Goal: Task Accomplishment & Management: Complete application form

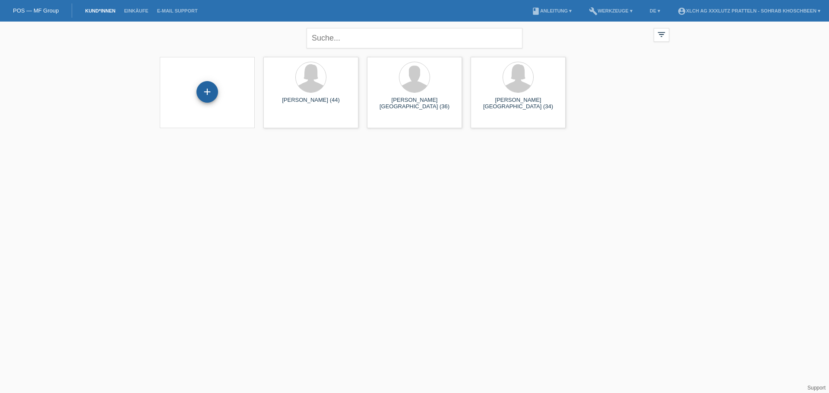
click at [212, 92] on div "+" at bounding box center [207, 92] width 22 height 22
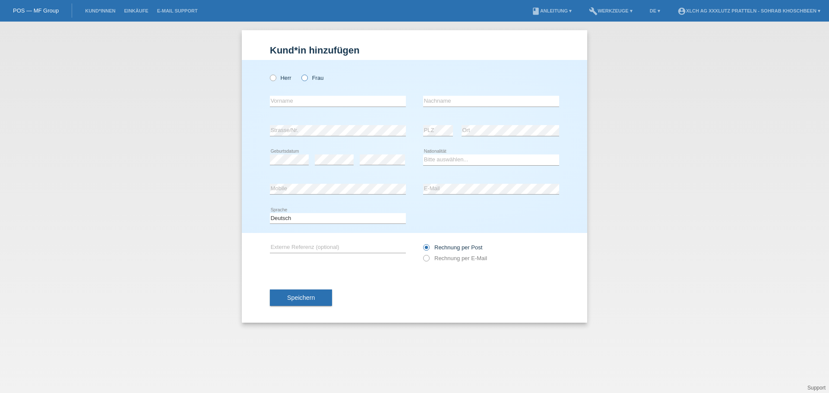
click at [300, 73] on icon at bounding box center [300, 73] width 0 height 0
click at [304, 77] on input "Frau" at bounding box center [304, 78] width 6 height 6
radio input "true"
click at [308, 100] on input "text" at bounding box center [338, 101] width 136 height 11
click at [422, 254] on icon at bounding box center [422, 254] width 0 height 0
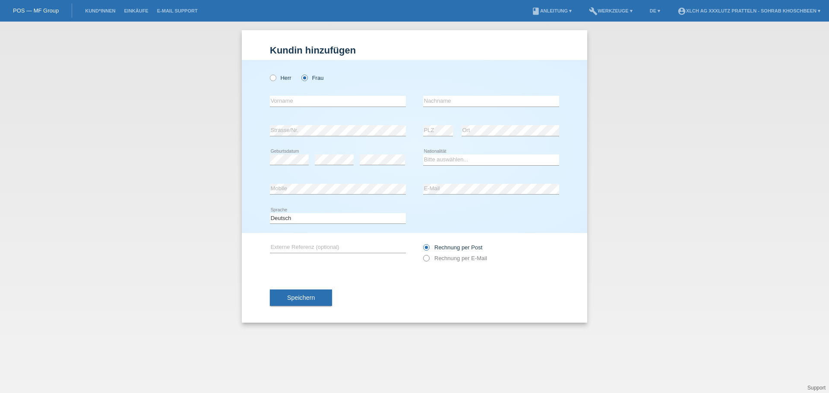
click at [422, 254] on icon at bounding box center [422, 254] width 0 height 0
click at [334, 104] on input "text" at bounding box center [338, 101] width 136 height 11
click at [277, 79] on label "Herr" at bounding box center [281, 78] width 22 height 6
click at [275, 79] on input "Herr" at bounding box center [273, 78] width 6 height 6
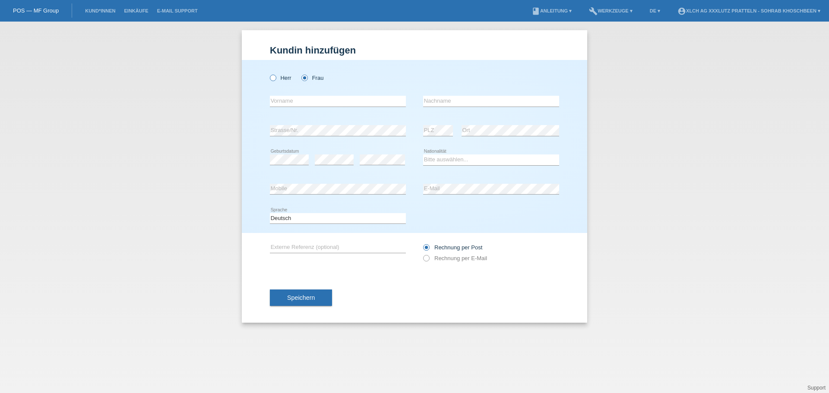
radio input "true"
click at [318, 103] on input "text" at bounding box center [338, 101] width 136 height 11
type input "r"
type input "[PERSON_NAME]"
type input "Provenzano"
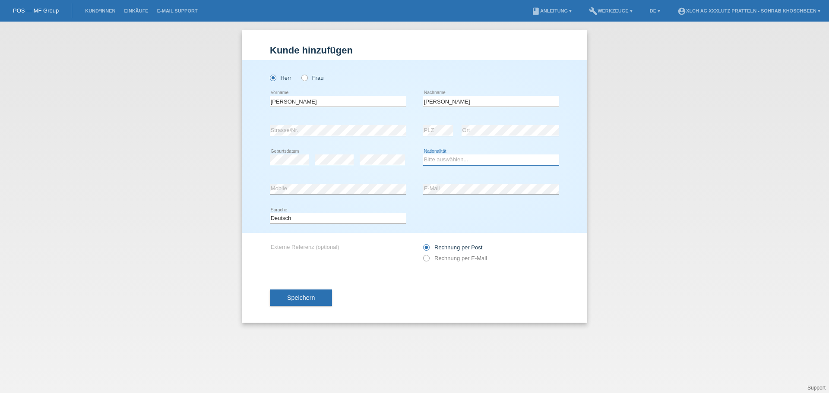
click at [449, 162] on select "Bitte auswählen... Schweiz Deutschland Liechtenstein Österreich ------------ Af…" at bounding box center [491, 160] width 136 height 10
select select "CH"
click at [423, 155] on select "Bitte auswählen... Schweiz Deutschland Liechtenstein Österreich ------------ Af…" at bounding box center [491, 160] width 136 height 10
click at [422, 254] on icon at bounding box center [422, 254] width 0 height 0
click at [426, 257] on input "Rechnung per E-Mail" at bounding box center [426, 260] width 6 height 11
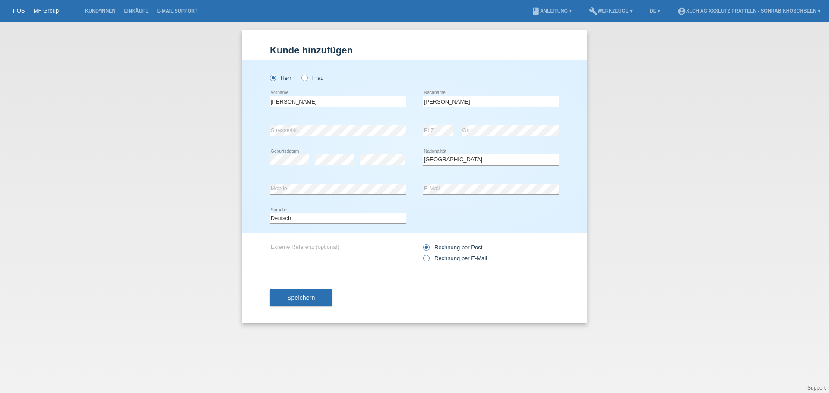
radio input "true"
click at [422, 243] on icon at bounding box center [422, 243] width 0 height 0
click at [424, 246] on input "Rechnung per Post" at bounding box center [426, 249] width 6 height 11
radio input "true"
click at [422, 254] on icon at bounding box center [422, 254] width 0 height 0
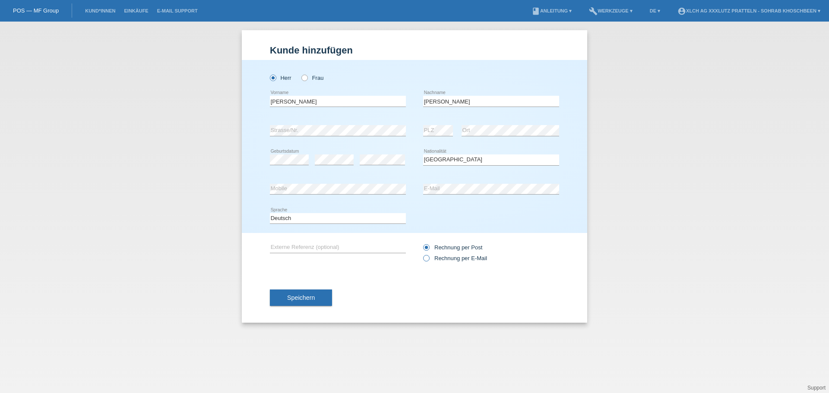
click at [425, 257] on input "Rechnung per E-Mail" at bounding box center [426, 260] width 6 height 11
radio input "true"
click at [307, 300] on span "Speichern" at bounding box center [301, 297] width 28 height 7
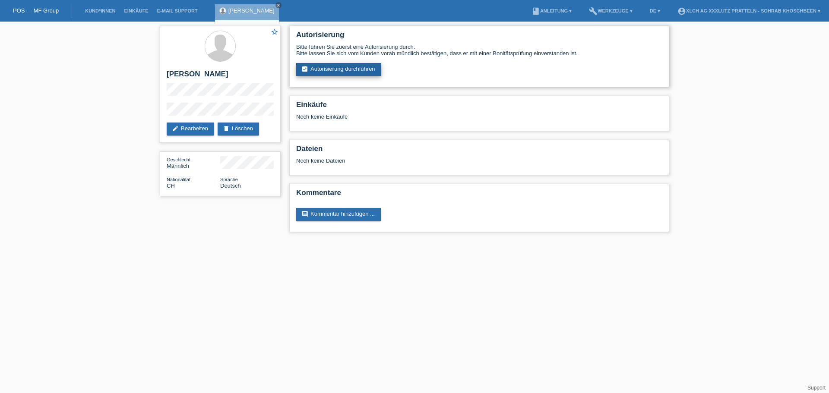
click at [351, 68] on link "assignment_turned_in Autorisierung durchführen" at bounding box center [338, 69] width 85 height 13
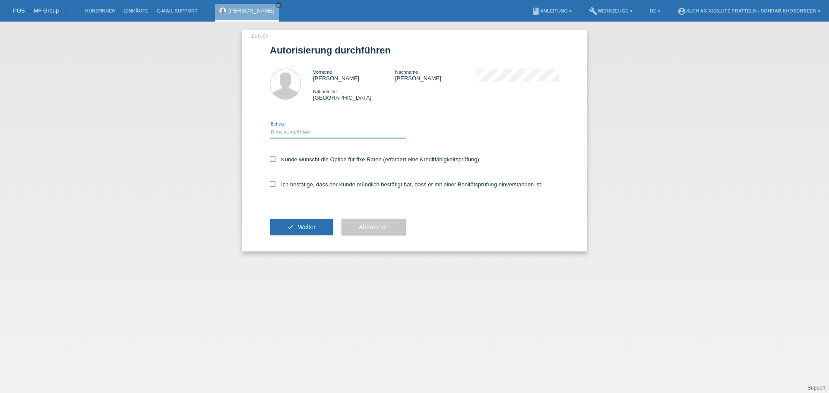
click at [305, 133] on select "Bitte auswählen CHF 1.00 - CHF 499.00 CHF 500.00 - CHF 1'999.00 CHF 2'000.00 - …" at bounding box center [338, 132] width 136 height 10
select select "3"
click at [270, 127] on select "Bitte auswählen CHF 1.00 - CHF 499.00 CHF 500.00 - CHF 1'999.00 CHF 2'000.00 - …" at bounding box center [338, 132] width 136 height 10
click at [273, 185] on icon at bounding box center [273, 184] width 6 height 6
click at [273, 185] on input "Ich bestätige, dass der Kunde mündlich bestätigt hat, dass er mit einer Bonität…" at bounding box center [273, 184] width 6 height 6
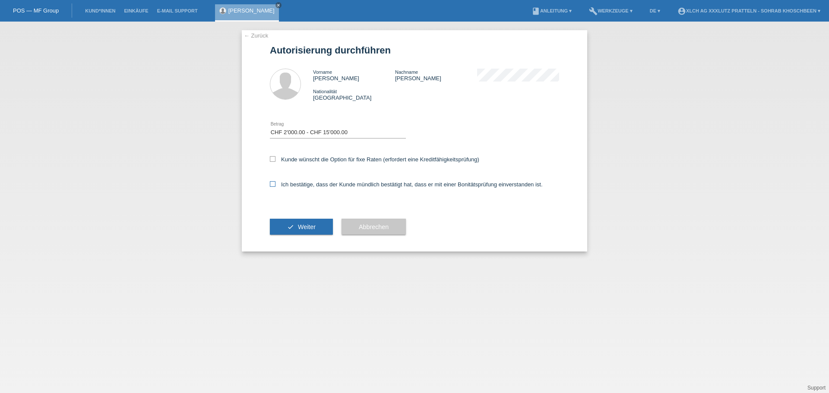
checkbox input "true"
click at [307, 227] on span "Weiter" at bounding box center [307, 227] width 18 height 7
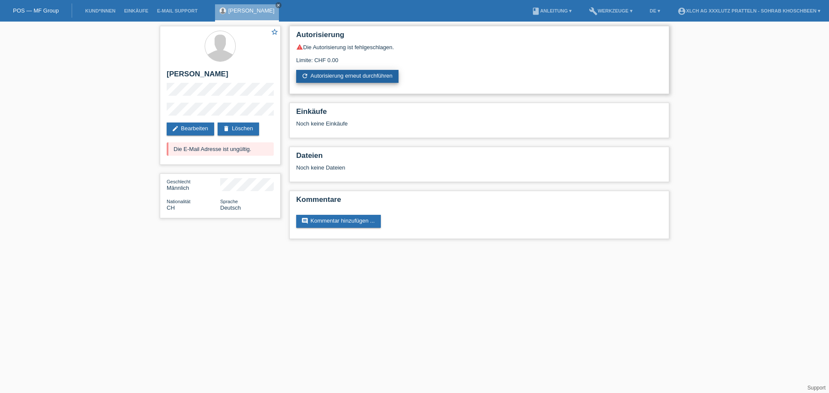
click at [333, 76] on link "refresh Autorisierung erneut durchführen" at bounding box center [347, 76] width 102 height 13
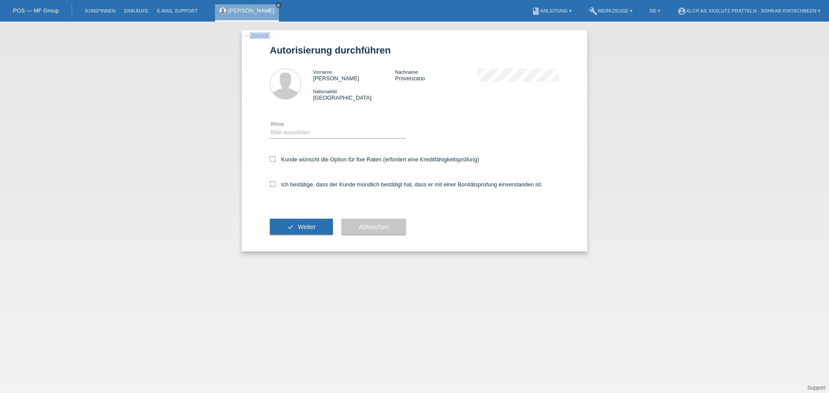
click at [250, 38] on div "← Zurück Autorisierung durchführen Vorname [PERSON_NAME] Nachname [PERSON_NAME]…" at bounding box center [414, 140] width 345 height 221
click at [253, 36] on link "← Zurück" at bounding box center [256, 35] width 24 height 6
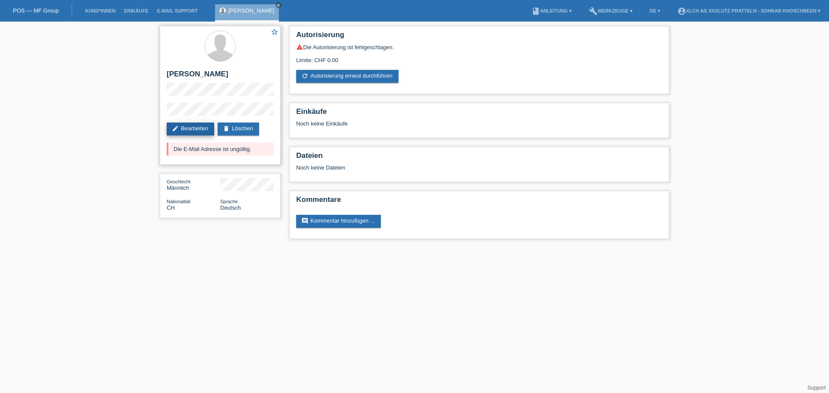
click at [196, 130] on link "edit Bearbeiten" at bounding box center [190, 129] width 47 height 13
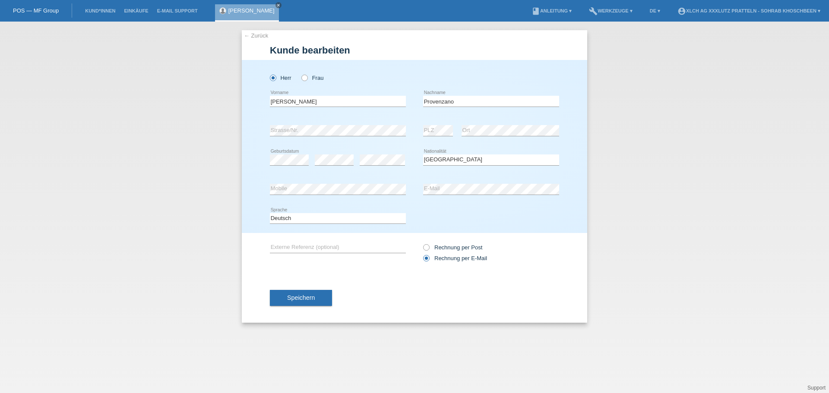
select select "CH"
click at [302, 299] on span "Speichern" at bounding box center [301, 297] width 28 height 7
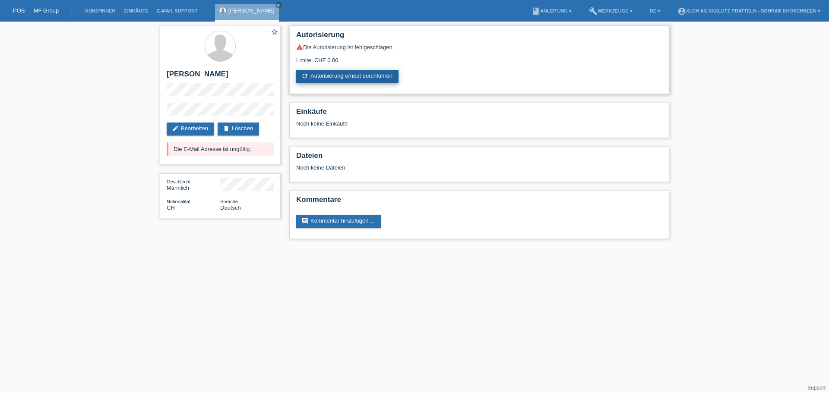
click at [363, 74] on link "refresh Autorisierung erneut durchführen" at bounding box center [347, 76] width 102 height 13
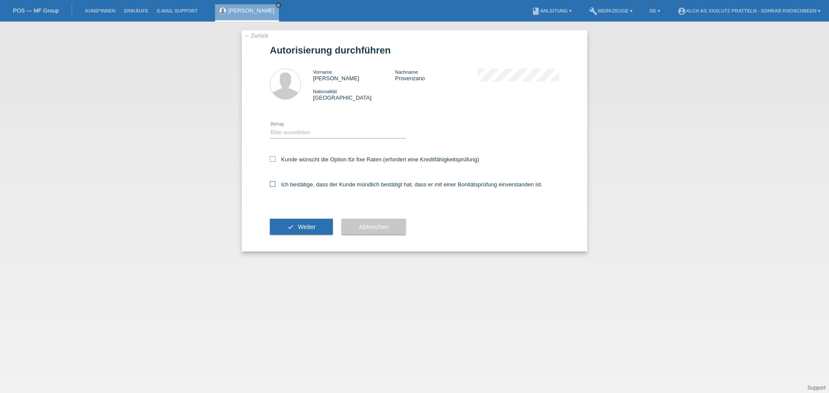
click at [271, 187] on label "Ich bestätige, dass der Kunde mündlich bestätigt hat, dass er mit einer Bonität…" at bounding box center [406, 184] width 273 height 6
click at [271, 187] on input "Ich bestätige, dass der Kunde mündlich bestätigt hat, dass er mit einer Bonität…" at bounding box center [273, 184] width 6 height 6
checkbox input "true"
click at [317, 131] on select "Bitte auswählen CHF 1.00 - CHF 499.00 CHF 500.00 - CHF 1'999.00 CHF 2'000.00 - …" at bounding box center [338, 132] width 136 height 10
select select "3"
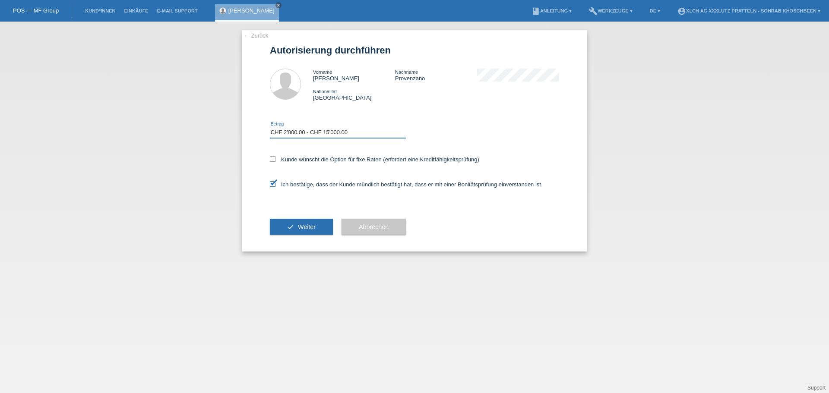
click at [270, 127] on select "Bitte auswählen CHF 1.00 - CHF 499.00 CHF 500.00 - CHF 1'999.00 CHF 2'000.00 - …" at bounding box center [338, 132] width 136 height 10
click at [302, 224] on span "Weiter" at bounding box center [307, 227] width 18 height 7
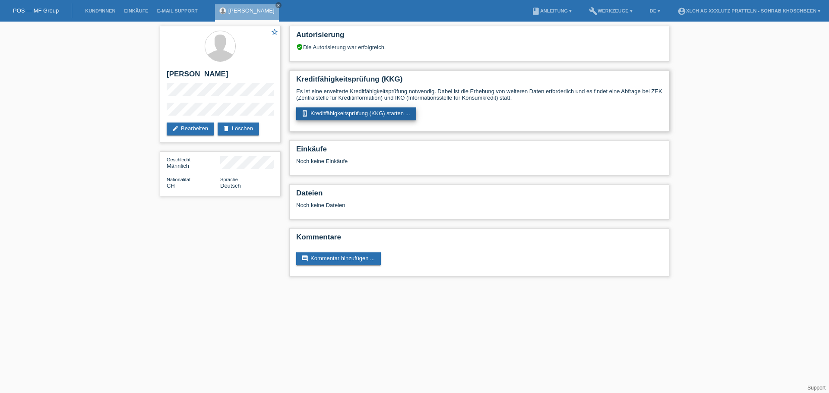
click at [365, 112] on link "perm_device_information Kreditfähigkeitsprüfung (KKG) starten ..." at bounding box center [356, 114] width 120 height 13
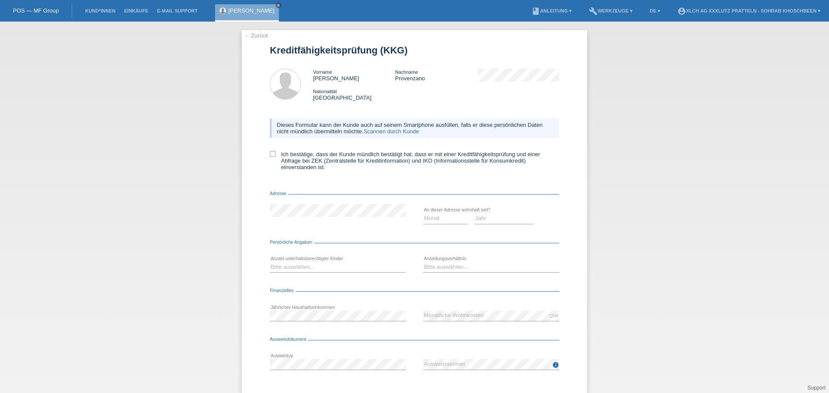
click at [395, 130] on link "Scannen durch Kunde" at bounding box center [392, 131] width 56 height 6
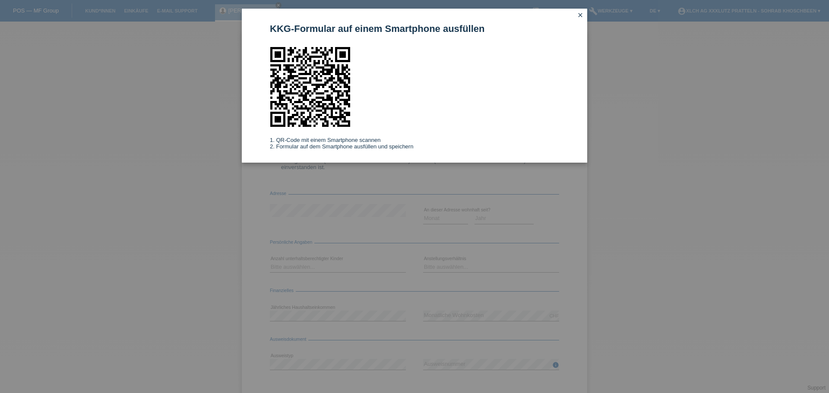
click at [581, 16] on icon "close" at bounding box center [580, 15] width 7 height 7
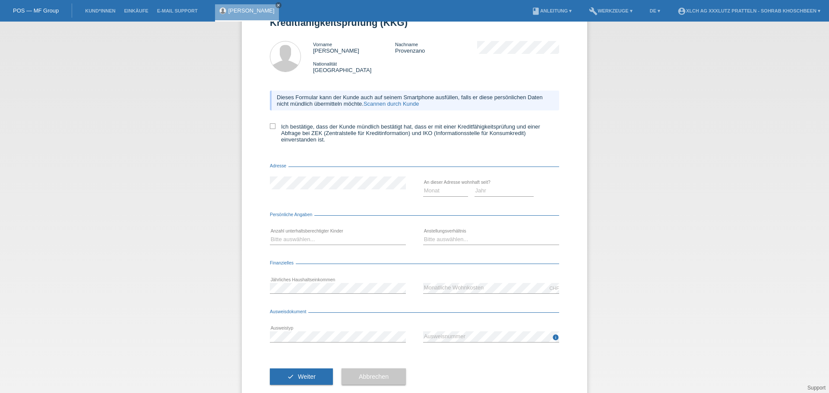
scroll to position [43, 0]
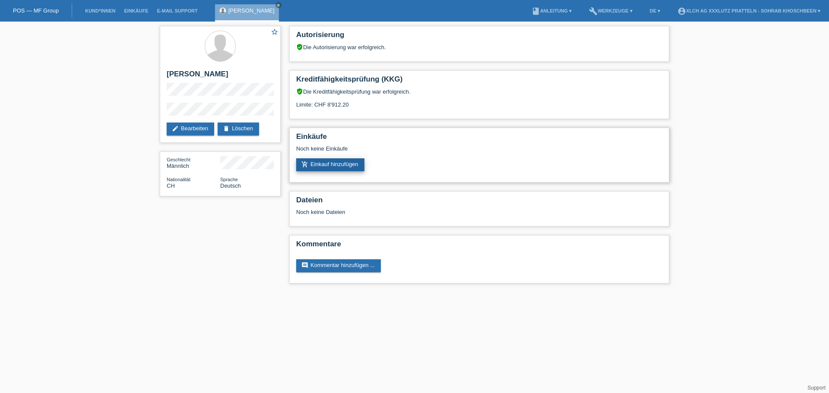
click at [333, 162] on link "add_shopping_cart Einkauf hinzufügen" at bounding box center [330, 164] width 68 height 13
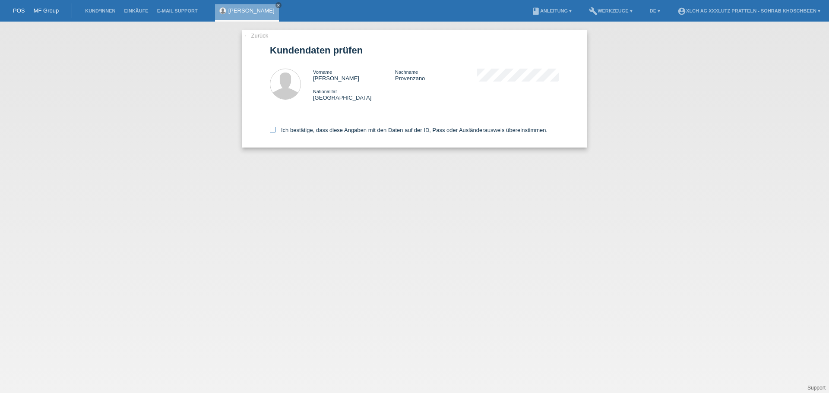
click at [275, 129] on icon at bounding box center [273, 130] width 6 height 6
click at [275, 129] on input "Ich bestätige, dass diese Angaben mit den Daten auf der ID, Pass oder Ausländer…" at bounding box center [273, 130] width 6 height 6
checkbox input "true"
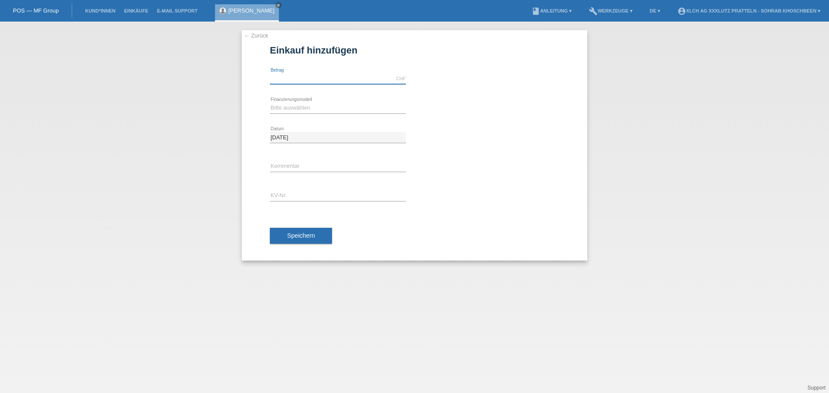
click at [304, 76] on input "text" at bounding box center [338, 78] width 136 height 11
type input "6500.00"
click at [332, 101] on div "Bitte auswählen Kauf auf Rechnung mit Teilzahlungsoption Fixe Raten - Zinsübern…" at bounding box center [338, 108] width 136 height 29
click at [327, 110] on select "Bitte auswählen Kauf auf Rechnung mit Teilzahlungsoption Fixe Raten - Zinsübern…" at bounding box center [338, 108] width 136 height 10
select select "108"
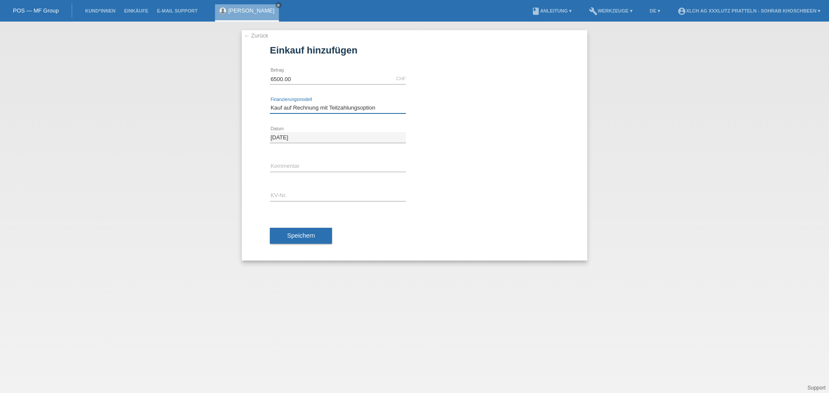
click at [270, 103] on select "Bitte auswählen Kauf auf Rechnung mit Teilzahlungsoption Fixe Raten - Zinsübern…" at bounding box center [338, 108] width 136 height 10
click at [290, 196] on input "text" at bounding box center [338, 196] width 136 height 11
type input "b9010y"
click at [297, 241] on button "Speichern" at bounding box center [301, 236] width 62 height 16
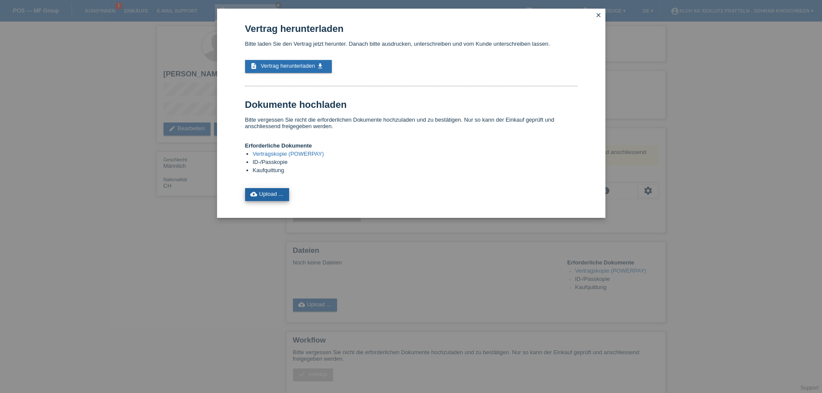
click at [274, 193] on link "cloud_upload Upload ..." at bounding box center [267, 194] width 44 height 13
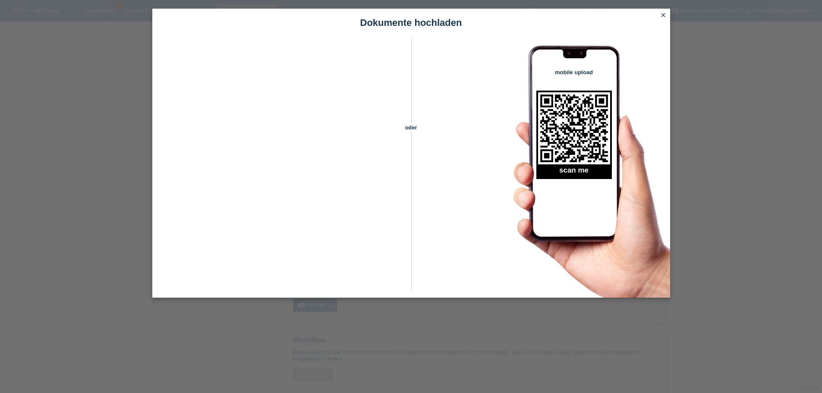
click at [664, 16] on icon "close" at bounding box center [663, 15] width 7 height 7
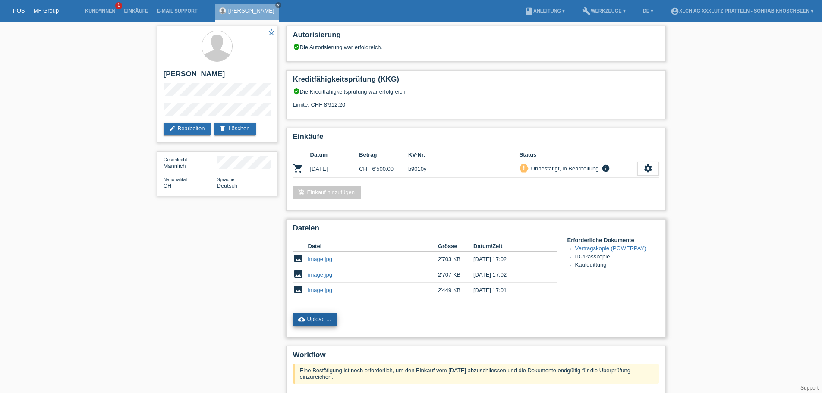
click at [325, 319] on link "cloud_upload Upload ..." at bounding box center [315, 319] width 44 height 13
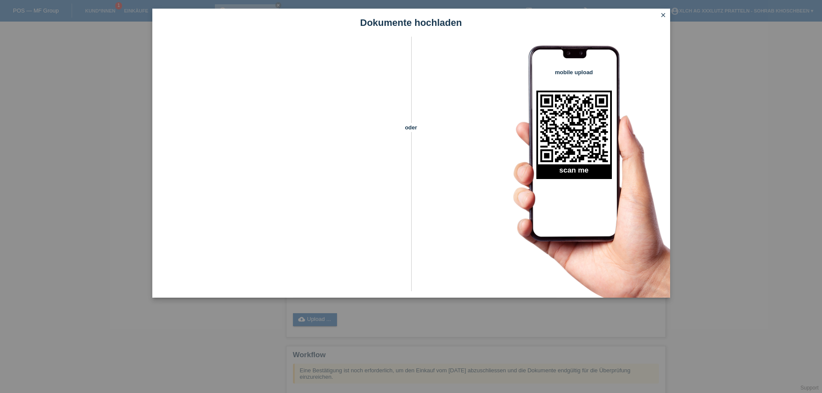
click at [663, 13] on icon "close" at bounding box center [663, 15] width 7 height 7
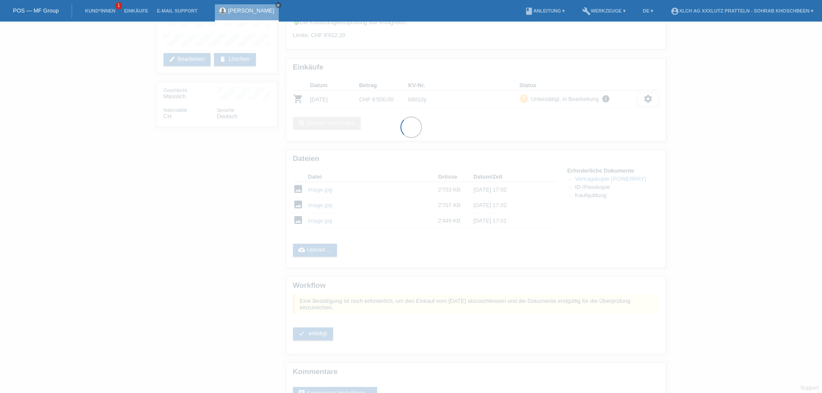
scroll to position [86, 0]
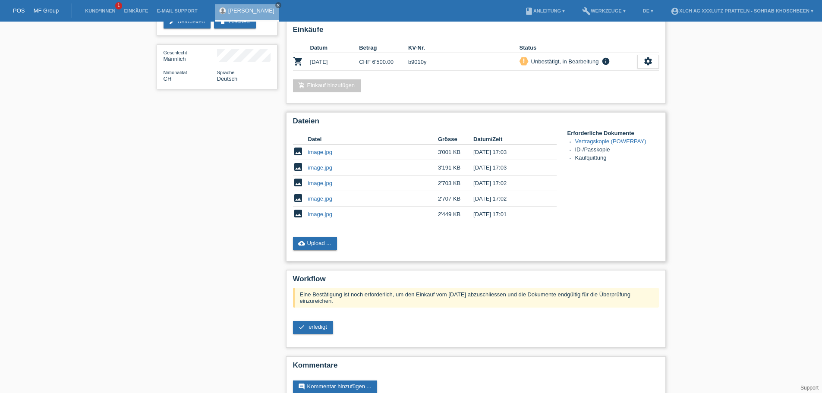
scroll to position [127, 0]
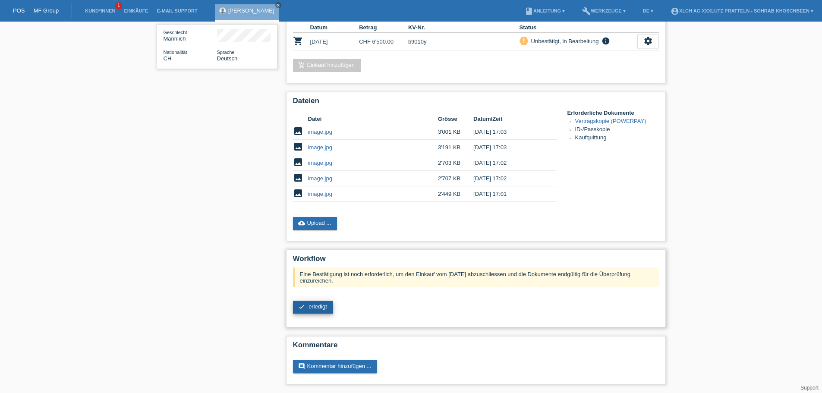
click at [310, 306] on span "erledigt" at bounding box center [318, 307] width 19 height 6
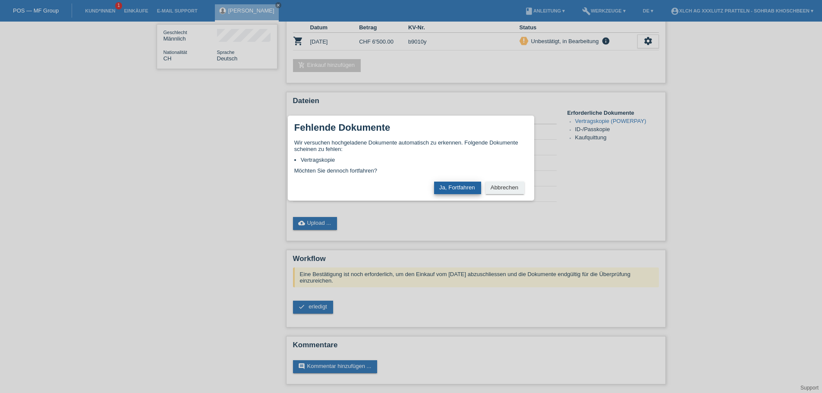
click at [457, 190] on button "Ja, Fortfahren" at bounding box center [457, 188] width 47 height 13
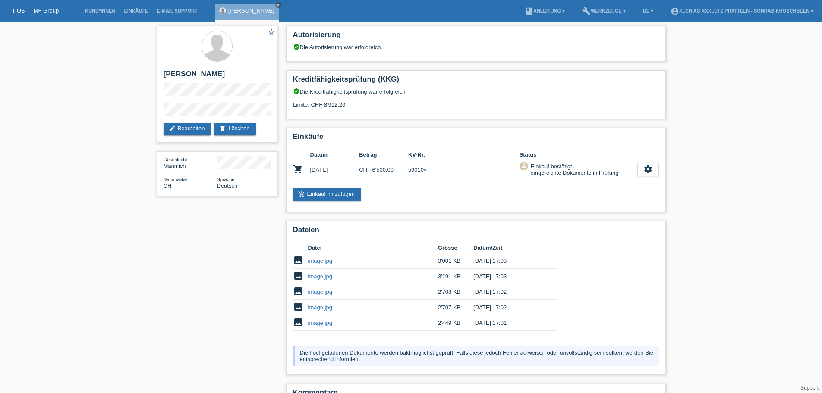
scroll to position [47, 0]
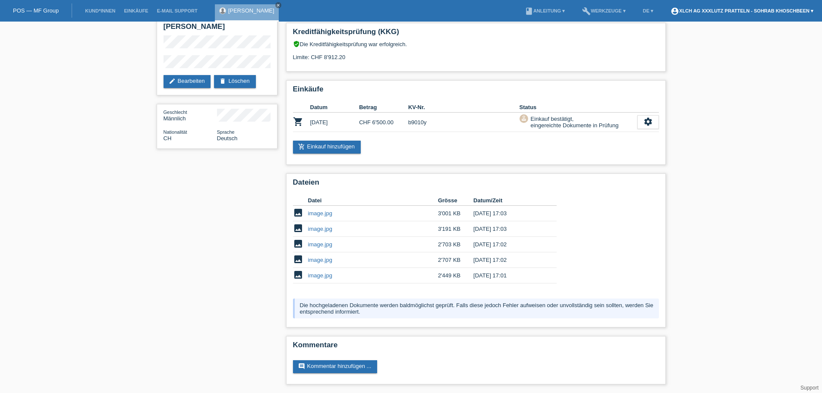
click at [763, 11] on link "account_circle XLCH AG XXXLutz Pratteln - Sohrab Khoschbeen ▾" at bounding box center [743, 10] width 152 height 5
click at [710, 12] on link "account_circle XLCH AG XXXLutz Pratteln - Sohrab Khoschbeen ▾" at bounding box center [743, 10] width 152 height 5
click at [675, 41] on div "XLCH AG XXXLutz Pratteln - Sohrab Khoschbeen vkl.moebel.b9@xxxlutz.ch Logout" at bounding box center [737, 32] width 161 height 38
click at [672, 46] on link "Logout" at bounding box center [671, 44] width 17 height 6
